Goal: Complete application form

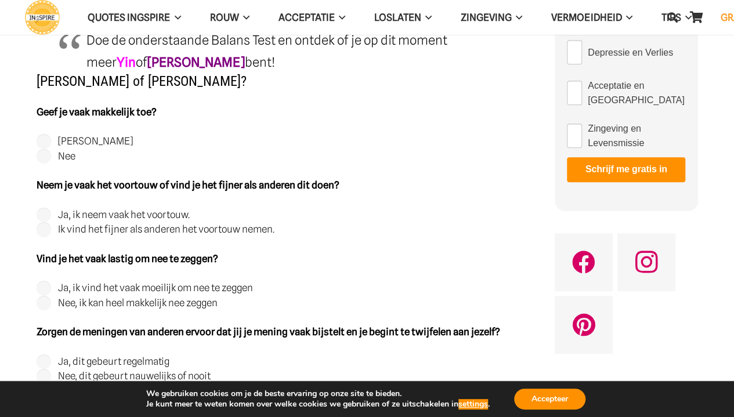
scroll to position [232, 0]
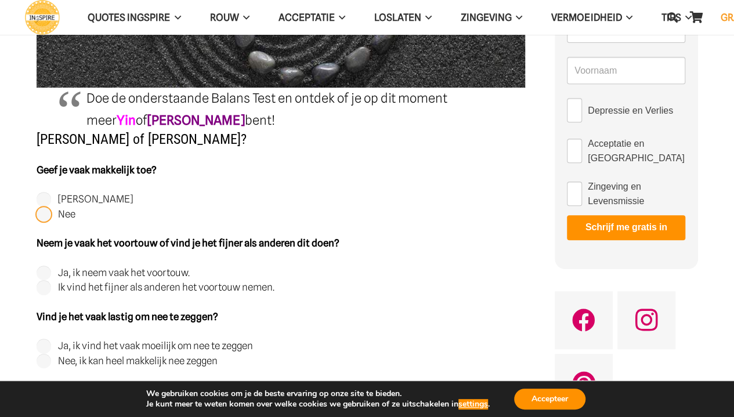
click at [46, 213] on input "Nee" at bounding box center [44, 214] width 15 height 15
radio input "true"
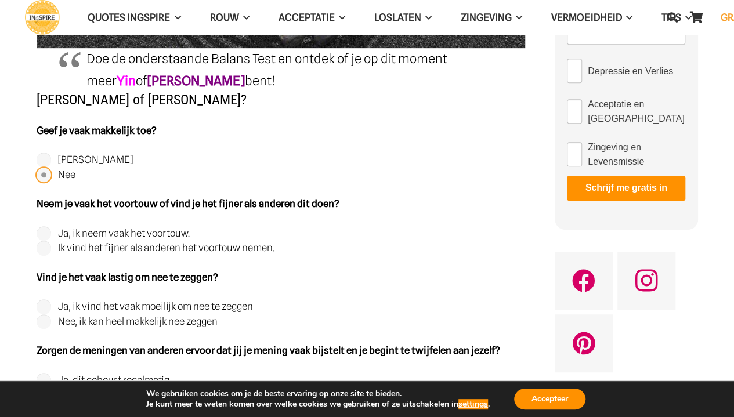
scroll to position [290, 0]
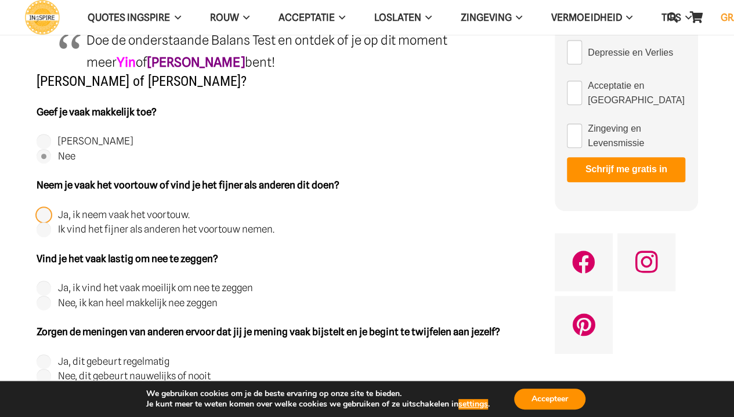
click at [42, 215] on input "Ja, ik neem vaak het voortouw." at bounding box center [44, 215] width 15 height 15
radio input "true"
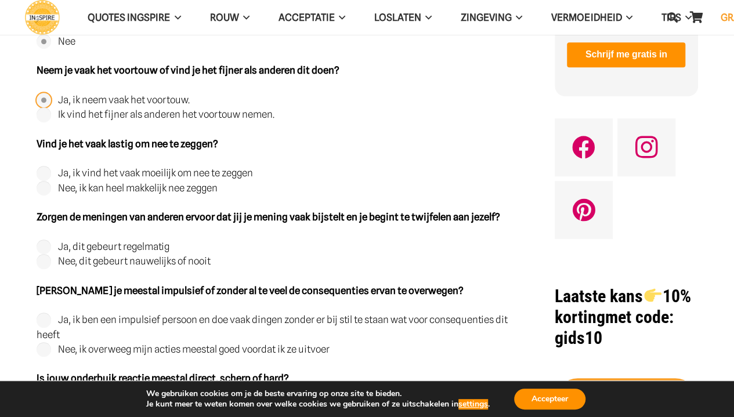
scroll to position [406, 0]
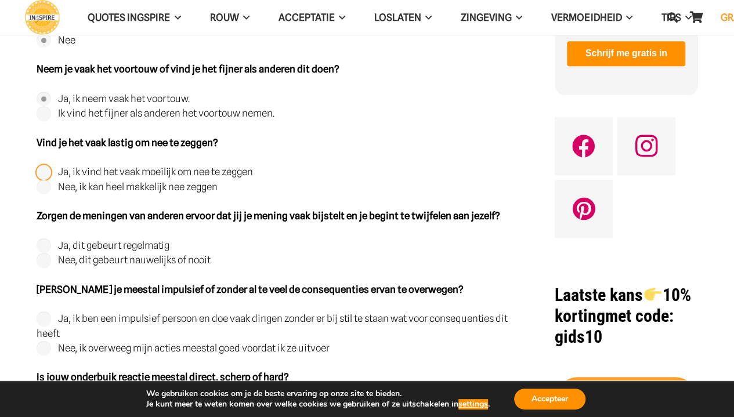
click at [39, 170] on input "Ja, ik vind het vaak moeilijk om nee te zeggen" at bounding box center [44, 172] width 15 height 15
radio input "true"
click at [45, 259] on input "Nee, dit gebeurt nauwelijks of nooit" at bounding box center [44, 260] width 15 height 15
radio input "true"
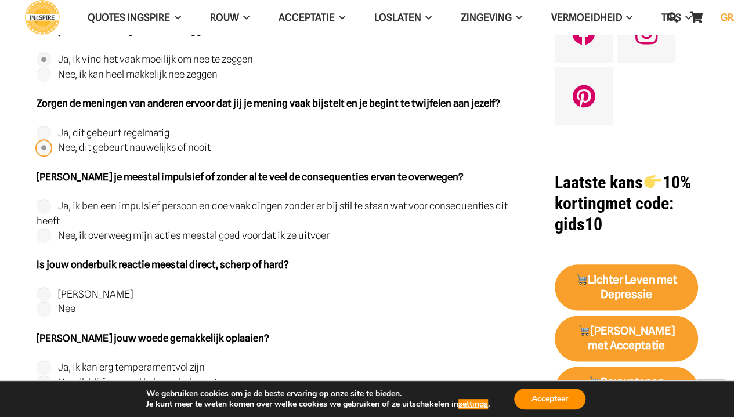
scroll to position [522, 0]
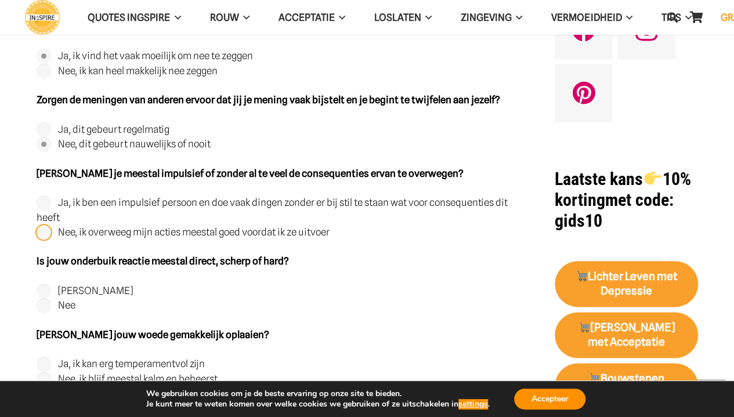
click at [46, 229] on input "Nee, ik overweeg mijn acties meestal goed voordat ik ze uitvoer" at bounding box center [44, 232] width 15 height 15
radio input "true"
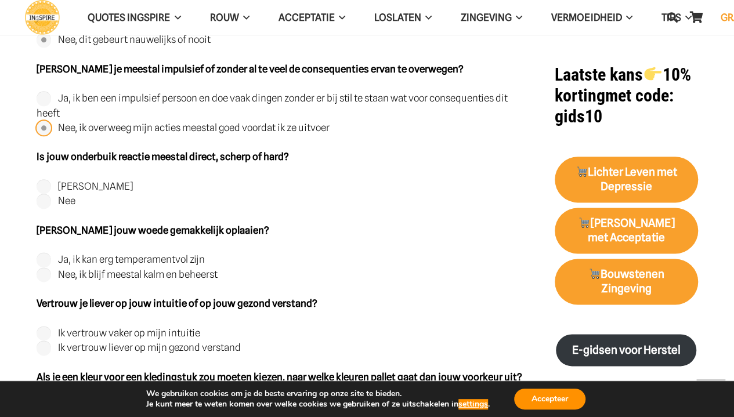
scroll to position [638, 0]
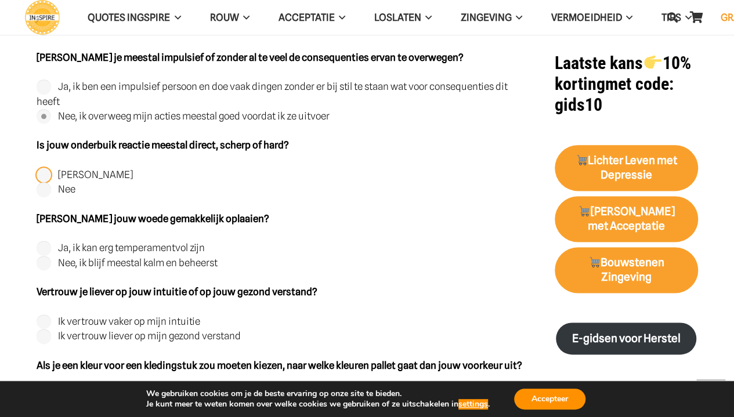
click at [44, 175] on input "[PERSON_NAME]" at bounding box center [44, 175] width 15 height 15
radio input "true"
click at [44, 265] on input "Nee, ik blijf meestal kalm en beheerst" at bounding box center [44, 263] width 15 height 15
radio input "true"
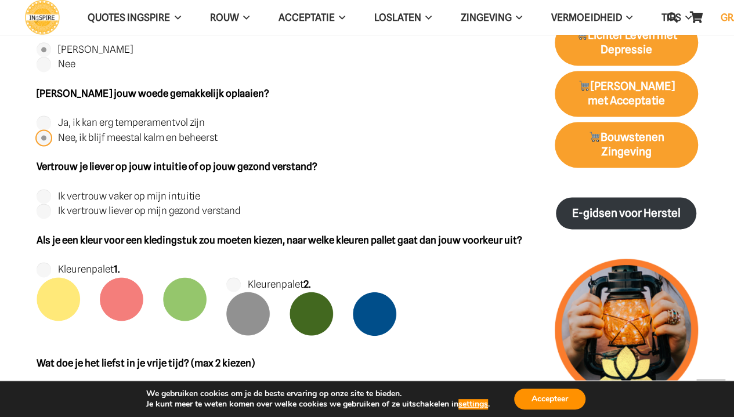
scroll to position [812, 0]
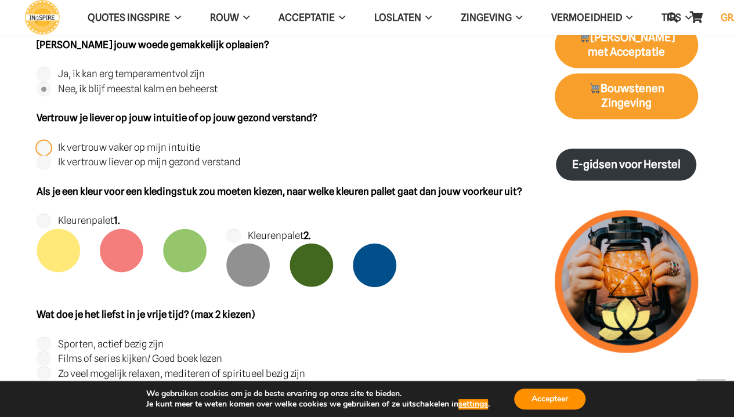
click at [44, 147] on input "Ik vertrouw vaker op mijn intuitie" at bounding box center [44, 147] width 15 height 15
radio input "true"
click at [232, 237] on input "Kleurenpalet 2." at bounding box center [233, 236] width 15 height 15
radio input "true"
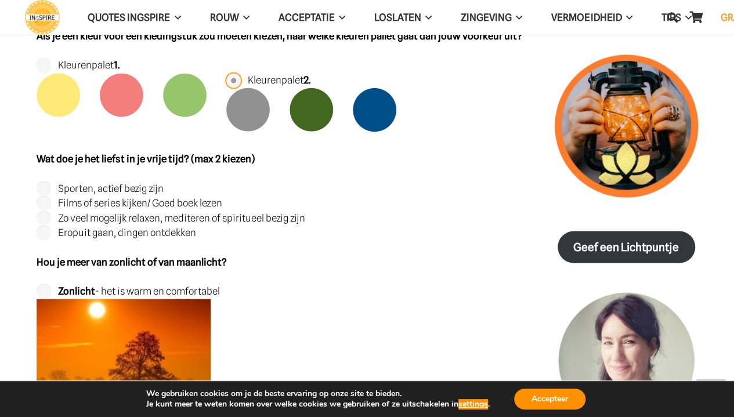
scroll to position [986, 0]
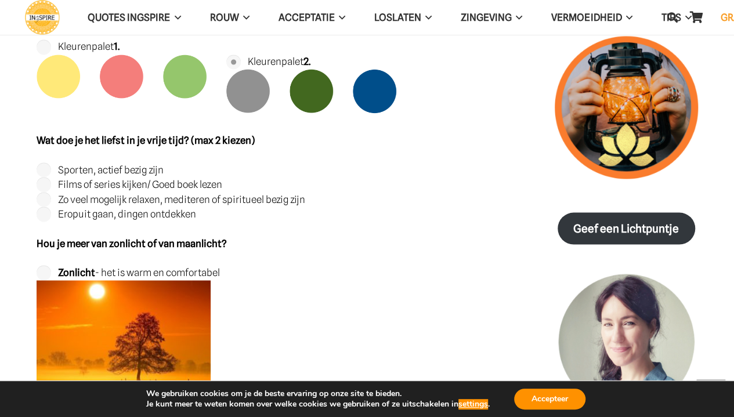
click at [63, 200] on label "Zo veel mogelijk relaxen, mediteren of spiritueel bezig zijn" at bounding box center [181, 199] width 247 height 12
click at [52, 200] on input "Zo veel mogelijk relaxen, mediteren of spiritueel bezig zijn" at bounding box center [44, 199] width 15 height 15
radio input "true"
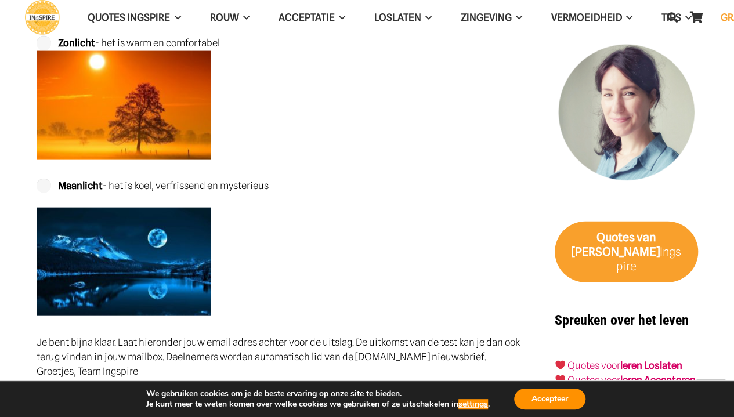
scroll to position [1160, 0]
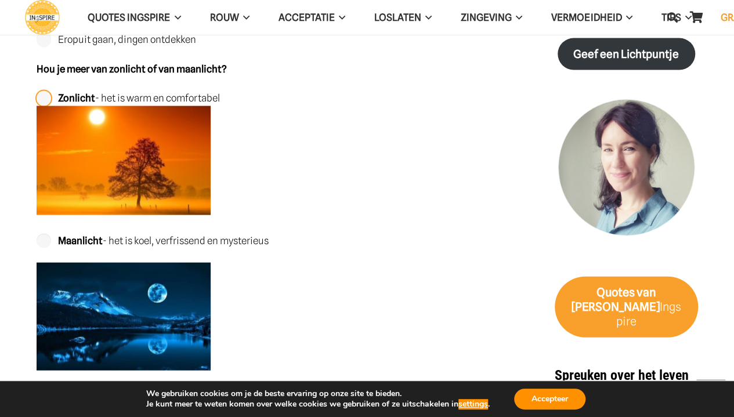
click at [39, 100] on input "Zonlicht - het is warm en comfortabel" at bounding box center [44, 98] width 15 height 15
radio input "true"
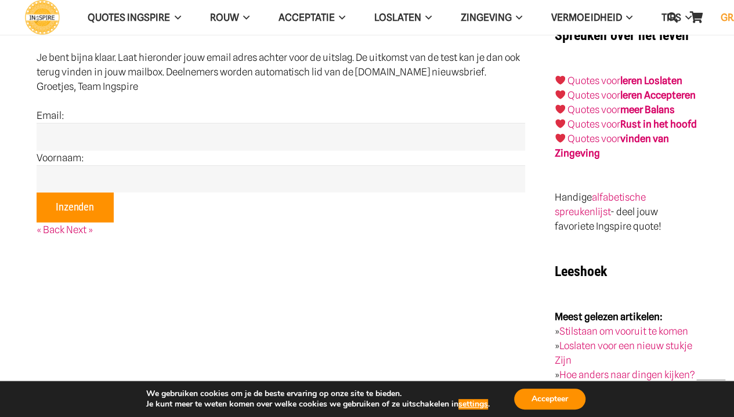
scroll to position [1508, 0]
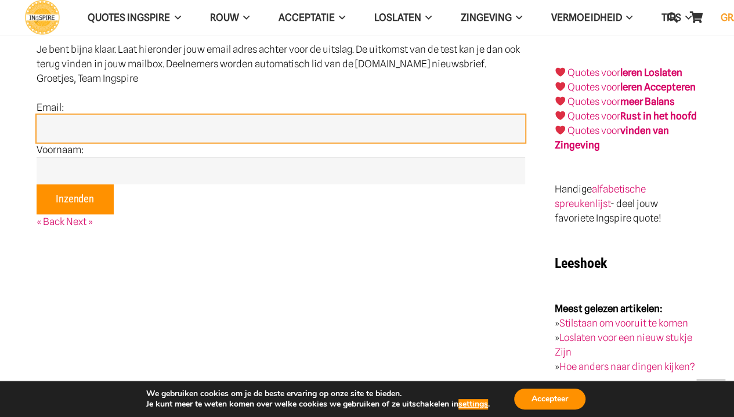
click at [169, 118] on input "email" at bounding box center [281, 129] width 488 height 28
type input "[EMAIL_ADDRESS][DOMAIN_NAME]"
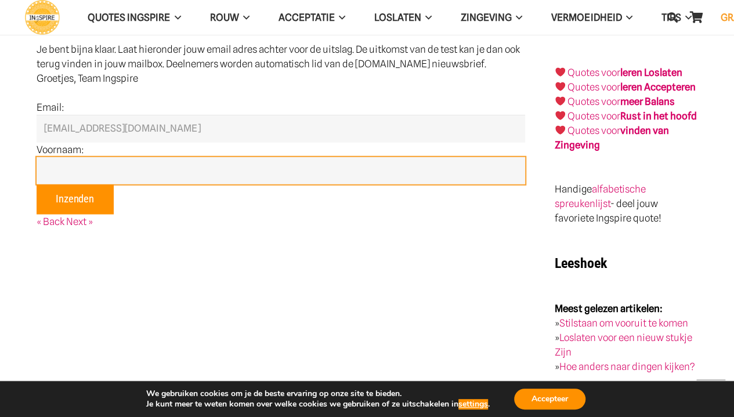
click at [101, 170] on input"] "text" at bounding box center [281, 171] width 488 height 28
type input"] "Bar"
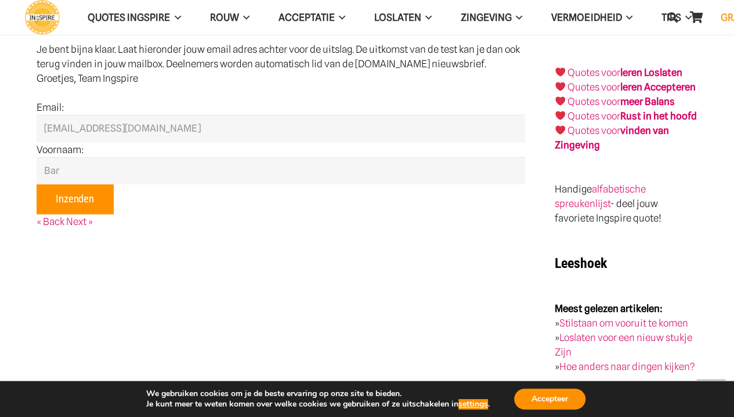
click at [91, 200] on input "Inzenden" at bounding box center [75, 199] width 77 height 30
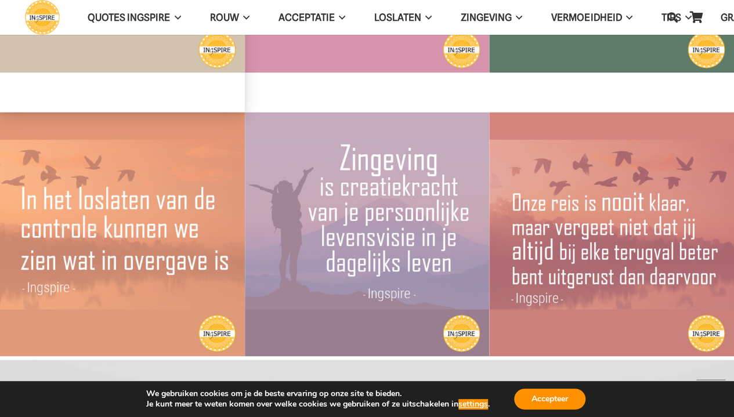
scroll to position [812, 0]
